Goal: Transaction & Acquisition: Purchase product/service

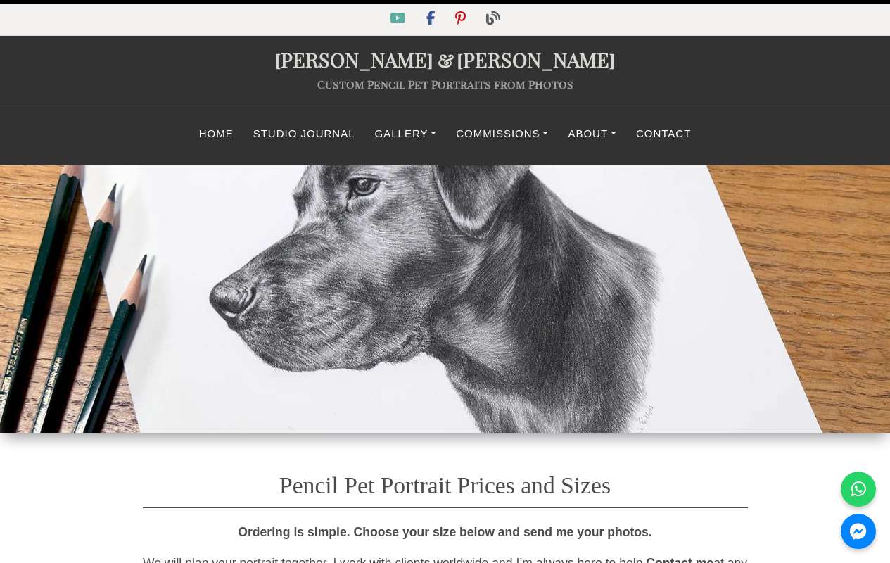
select select "GBP"
